Goal: Transaction & Acquisition: Obtain resource

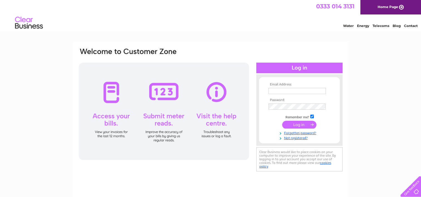
type input "precisionbodyrepair@mail.com"
click at [296, 125] on input "submit" at bounding box center [299, 125] width 34 height 8
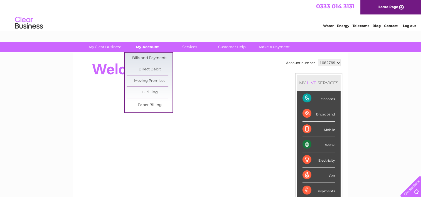
click at [145, 47] on link "My Account" at bounding box center [148, 47] width 46 height 10
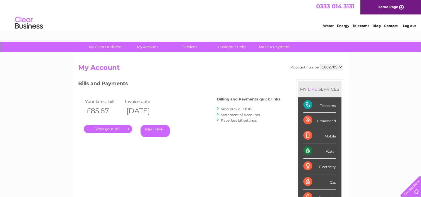
click at [112, 129] on link "." at bounding box center [108, 129] width 48 height 8
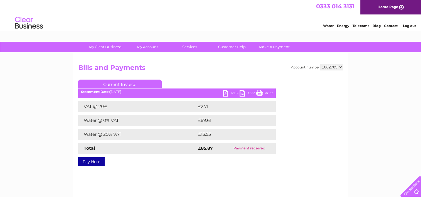
click at [230, 93] on link "PDF" at bounding box center [231, 94] width 17 height 8
click at [233, 92] on link "PDF" at bounding box center [231, 94] width 17 height 8
